Goal: Check status: Check status

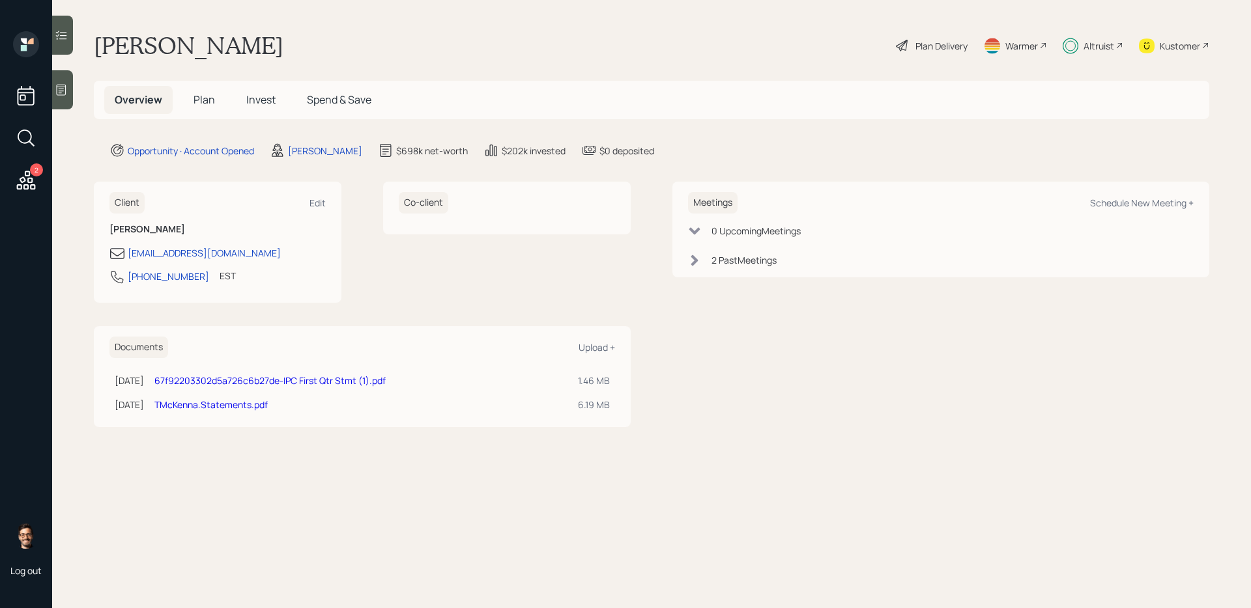
click at [275, 92] on h5 "Invest" at bounding box center [261, 100] width 50 height 28
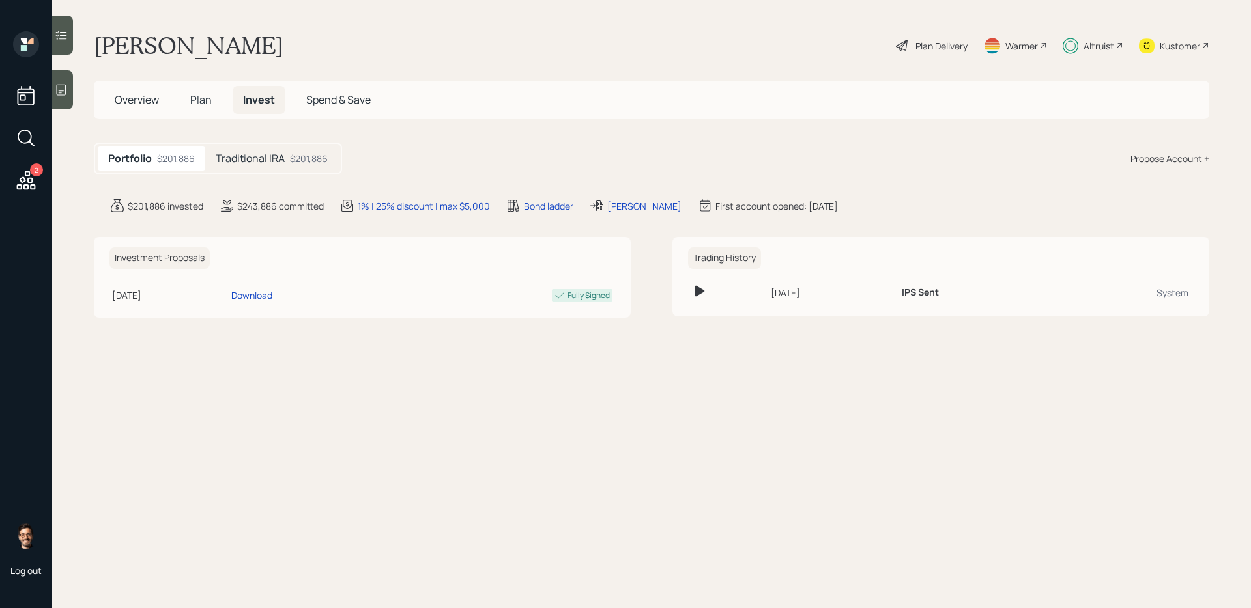
click at [272, 171] on div "Portfolio $201,886 Traditional IRA $201,886" at bounding box center [218, 159] width 248 height 32
click at [295, 147] on div "Traditional IRA $201,886" at bounding box center [271, 159] width 133 height 24
